Goal: Transaction & Acquisition: Purchase product/service

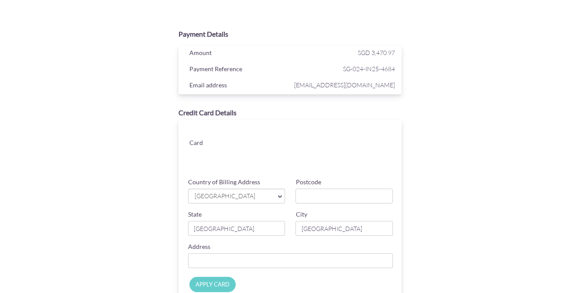
click at [236, 195] on span "[GEOGRAPHIC_DATA]" at bounding box center [232, 196] width 77 height 9
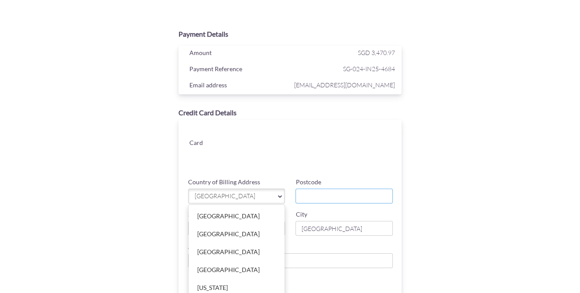
click at [354, 199] on input "Postcode" at bounding box center [344, 196] width 97 height 15
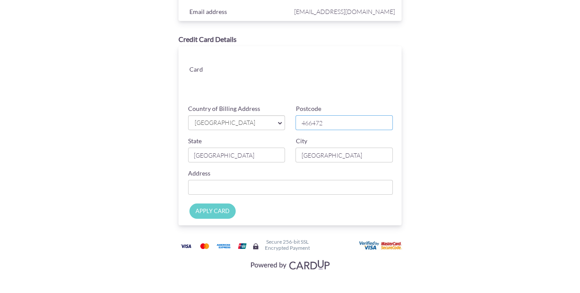
scroll to position [75, 0]
type input "466472"
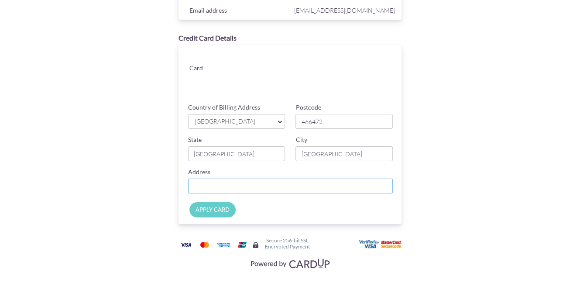
click at [238, 192] on input "Country of Billing Address" at bounding box center [290, 186] width 205 height 15
type input "[STREET_ADDRESS]"
click at [205, 215] on input "APPLY CARD" at bounding box center [213, 209] width 46 height 15
type input "Applying..."
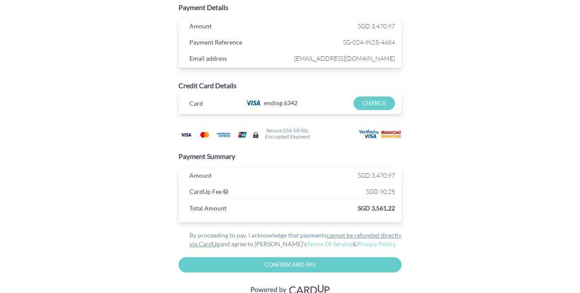
scroll to position [52, 0]
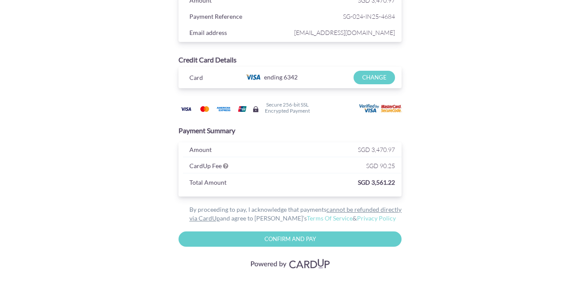
click at [315, 235] on input "Confirm and Pay" at bounding box center [291, 238] width 224 height 15
type input "Please wait..."
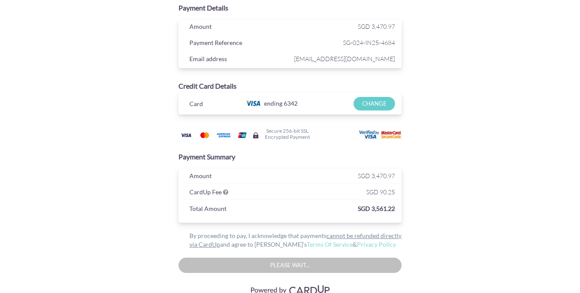
scroll to position [0, 0]
